Goal: Find specific page/section: Find specific page/section

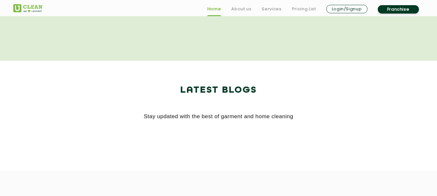
scroll to position [1391, 0]
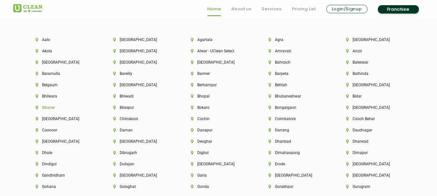
click at [47, 106] on li "Bikaner" at bounding box center [64, 107] width 56 height 5
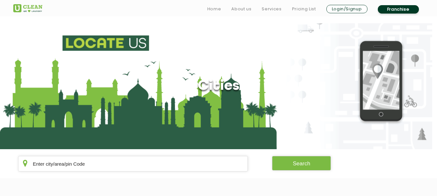
scroll to position [129, 0]
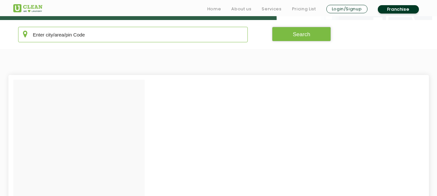
click at [57, 35] on input "text" at bounding box center [133, 35] width 230 height 16
type input "334001"
click at [307, 38] on button "Search" at bounding box center [301, 34] width 59 height 15
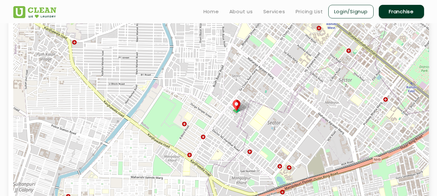
scroll to position [32, 0]
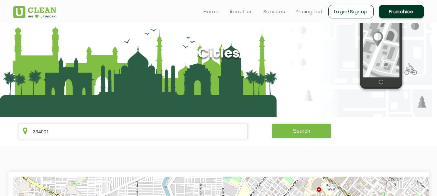
click at [297, 131] on button "Search" at bounding box center [301, 131] width 59 height 15
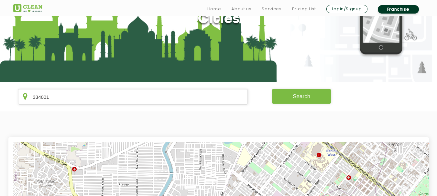
scroll to position [129, 0]
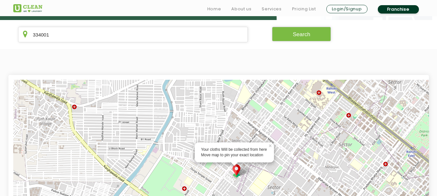
click at [237, 170] on img at bounding box center [236, 171] width 12 height 13
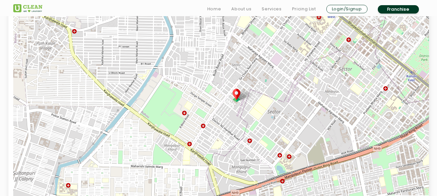
scroll to position [226, 0]
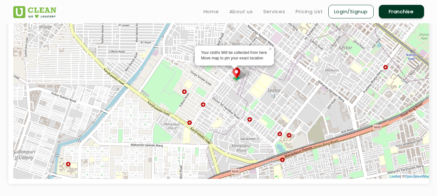
click at [235, 70] on img at bounding box center [236, 74] width 12 height 13
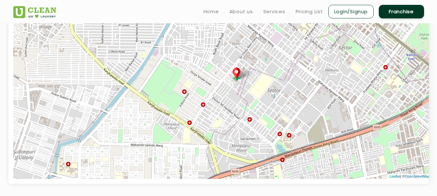
click at [235, 70] on img at bounding box center [236, 74] width 12 height 13
click at [235, 70] on div "Your cloths Will be collected from here Move map to pin your exact location × D…" at bounding box center [231, 81] width 437 height 196
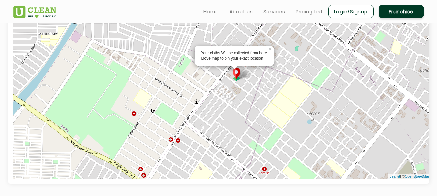
click at [237, 75] on img at bounding box center [236, 74] width 12 height 13
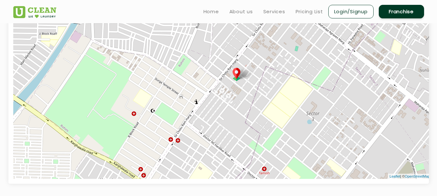
click at [237, 75] on img at bounding box center [236, 74] width 12 height 13
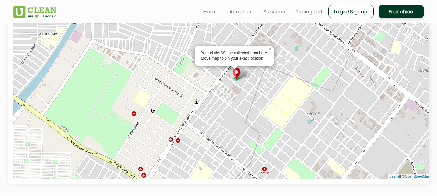
click at [237, 75] on img at bounding box center [236, 74] width 12 height 13
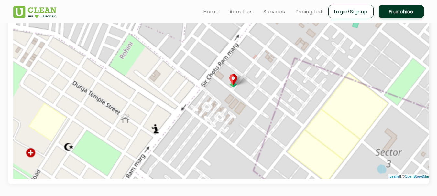
click at [237, 75] on img at bounding box center [233, 80] width 12 height 13
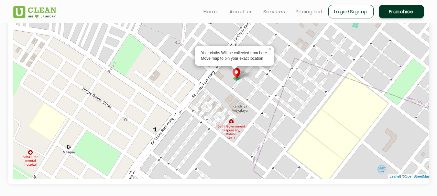
click at [237, 75] on img at bounding box center [236, 74] width 12 height 13
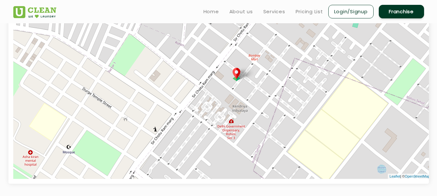
click at [237, 75] on img at bounding box center [236, 74] width 12 height 13
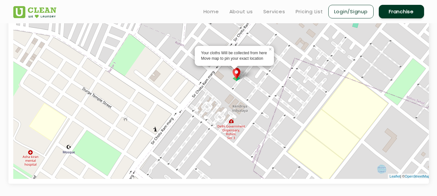
click at [237, 75] on img at bounding box center [236, 74] width 12 height 13
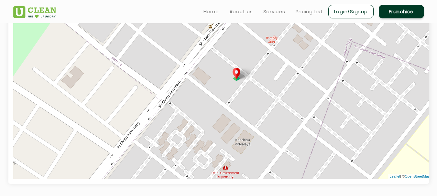
click at [237, 75] on img at bounding box center [236, 74] width 12 height 13
